Goal: Entertainment & Leisure: Consume media (video, audio)

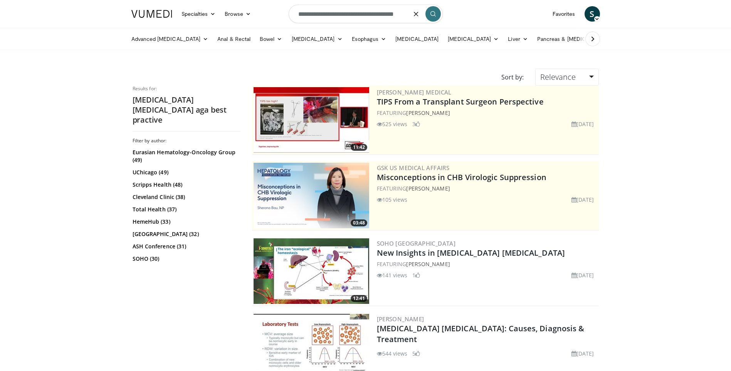
drag, startPoint x: 404, startPoint y: 17, endPoint x: 178, endPoint y: 8, distance: 225.3
click at [178, 8] on nav "Specialties Adult & Family Medicine Allergy, Asthma, Immunology Anesthesiology …" at bounding box center [366, 14] width 478 height 28
type input "*"
type input "**********"
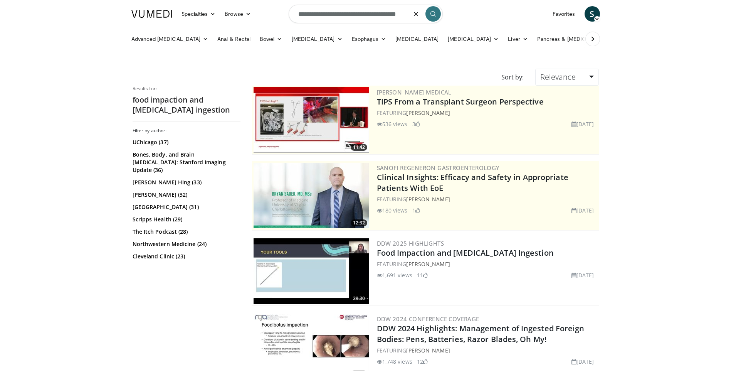
scroll to position [0, 6]
drag, startPoint x: 341, startPoint y: 14, endPoint x: 479, endPoint y: 16, distance: 138.4
click at [479, 16] on nav "Specialties Adult & Family Medicine Allergy, Asthma, Immunology Anesthesiology …" at bounding box center [366, 14] width 478 height 28
click at [470, 253] on link "Food Impaction and [MEDICAL_DATA] Ingestion" at bounding box center [465, 253] width 177 height 10
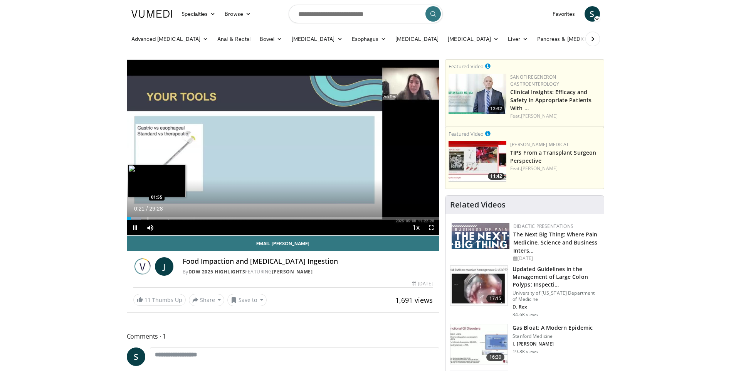
click at [148, 219] on div "Progress Bar" at bounding box center [148, 218] width 1 height 3
click at [184, 217] on div "Progress Bar" at bounding box center [184, 218] width 1 height 3
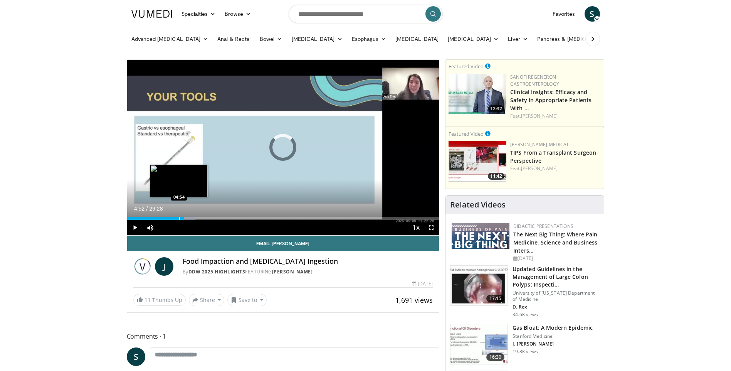
click at [178, 217] on div "05:21" at bounding box center [155, 218] width 57 height 3
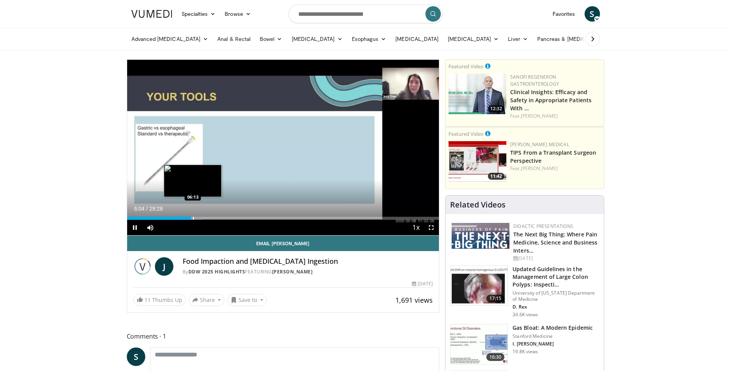
click at [193, 218] on div "Progress Bar" at bounding box center [193, 218] width 1 height 3
click at [197, 218] on div "Progress Bar" at bounding box center [197, 218] width 1 height 3
click at [220, 219] on div "Progress Bar" at bounding box center [220, 218] width 1 height 3
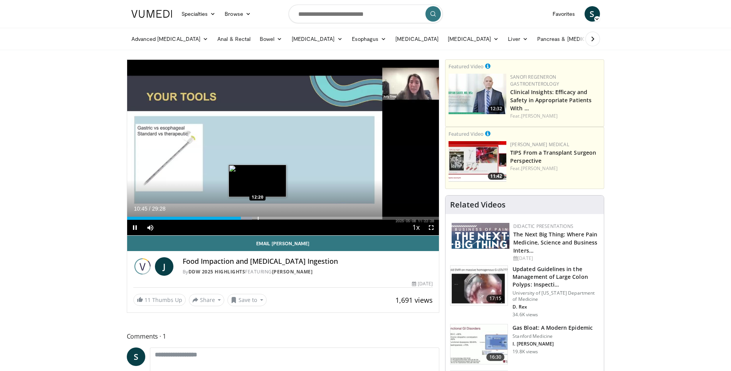
click at [258, 219] on div "Progress Bar" at bounding box center [258, 218] width 1 height 3
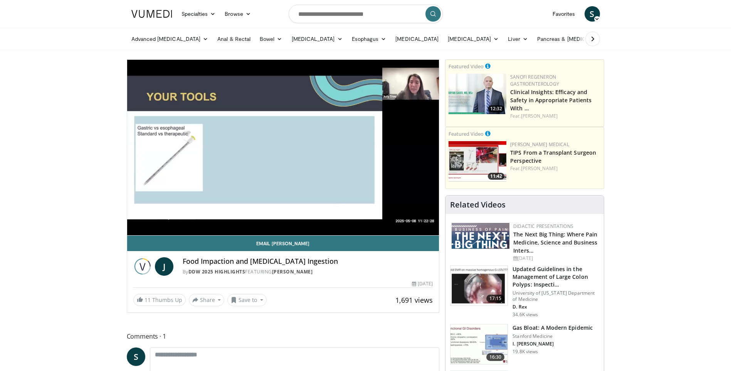
click at [266, 218] on div "10 seconds Tap to unmute" at bounding box center [283, 147] width 312 height 175
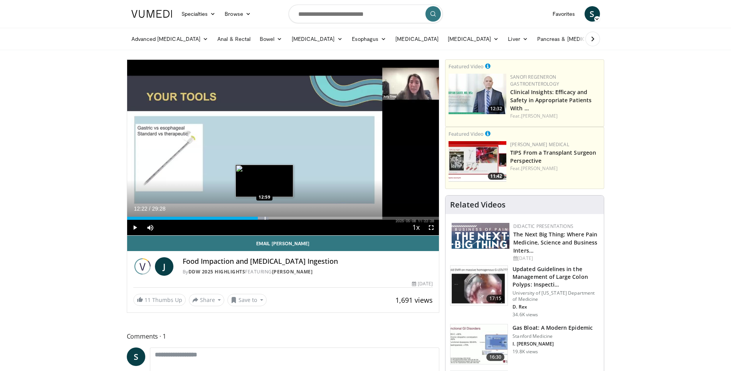
click at [265, 218] on div "Progress Bar" at bounding box center [265, 218] width 1 height 3
click at [135, 227] on span "Video Player" at bounding box center [134, 227] width 15 height 15
click at [280, 219] on div "Progress Bar" at bounding box center [280, 218] width 1 height 3
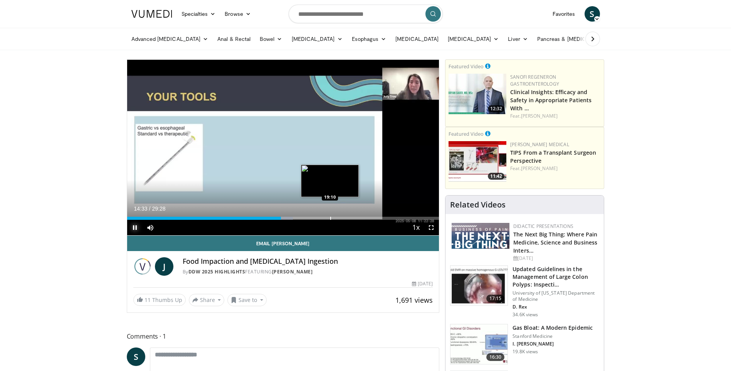
click at [330, 219] on div "Progress Bar" at bounding box center [330, 218] width 1 height 3
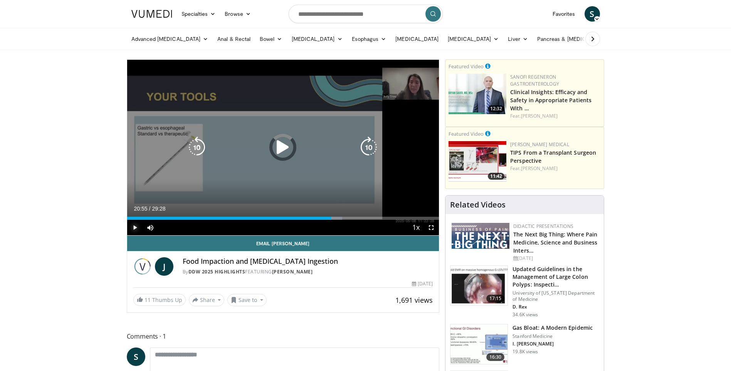
click at [349, 219] on div "Loaded : 68.97% 19:16 20:36" at bounding box center [283, 218] width 312 height 3
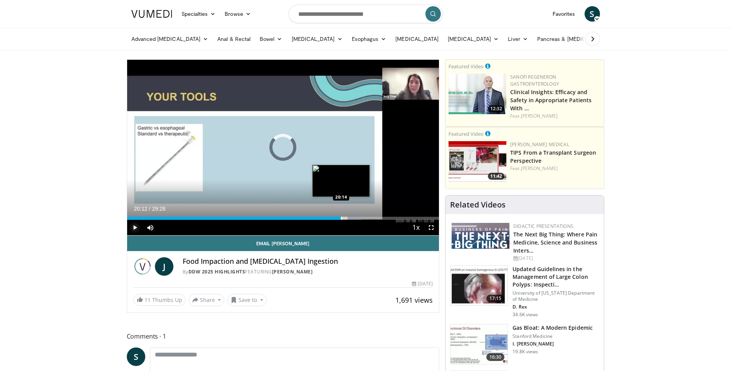
click at [342, 217] on div "Progress Bar" at bounding box center [342, 218] width 1 height 3
click at [368, 218] on div "Progress Bar" at bounding box center [368, 218] width 1 height 3
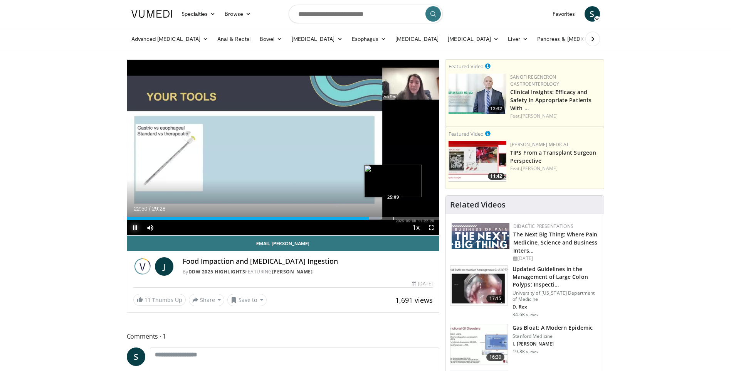
click at [394, 217] on div "Progress Bar" at bounding box center [394, 218] width 1 height 3
click at [416, 217] on div "Progress Bar" at bounding box center [416, 218] width 1 height 3
click at [136, 226] on span "Video Player" at bounding box center [134, 227] width 15 height 15
